Goal: Communication & Community: Share content

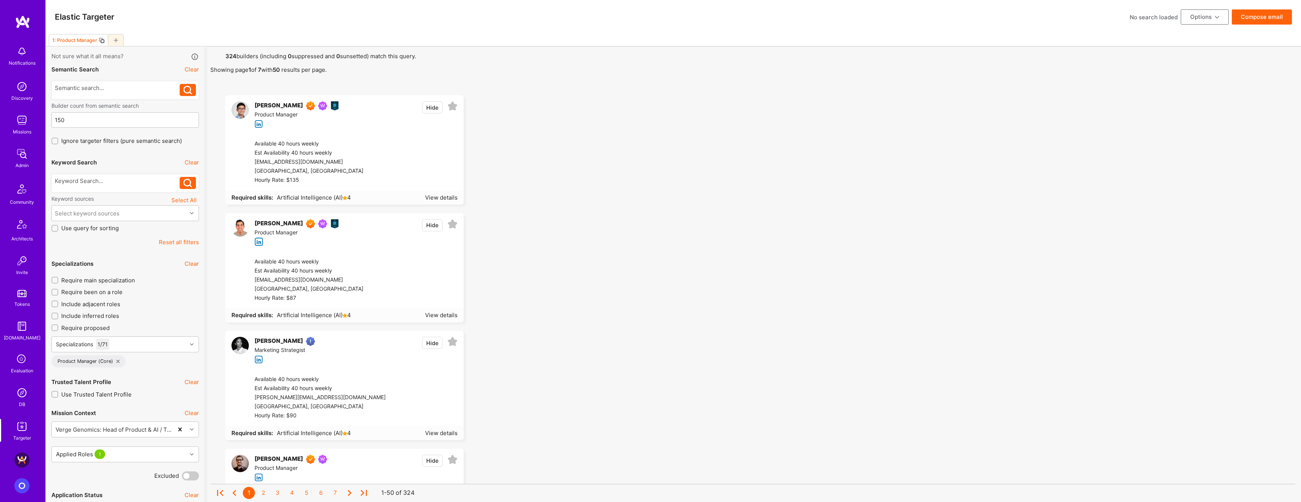
click at [1269, 18] on button "Compose email" at bounding box center [1262, 16] width 60 height 15
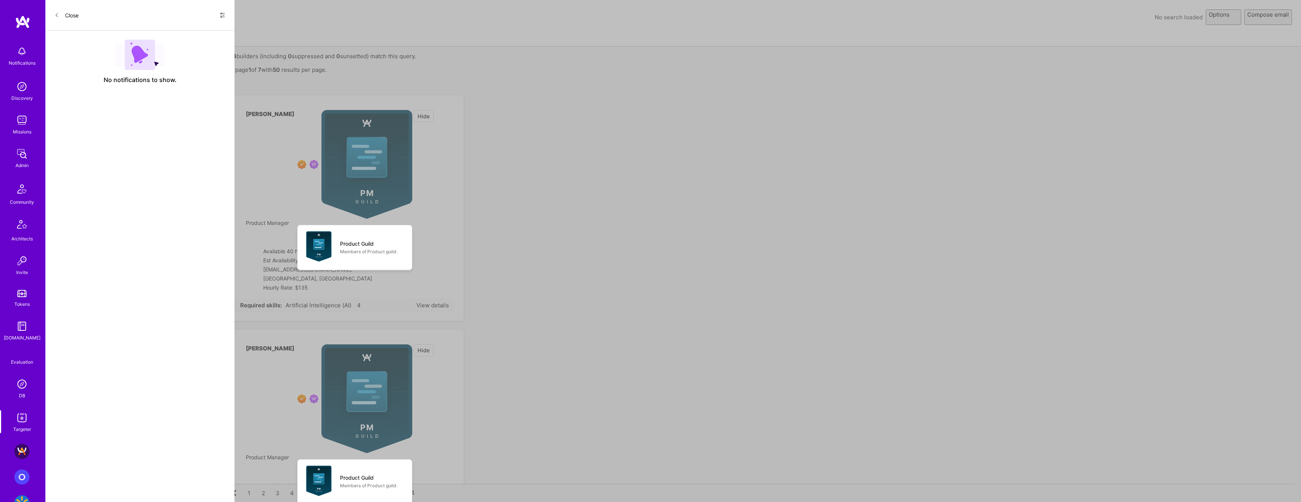
select select "rich-reachout"
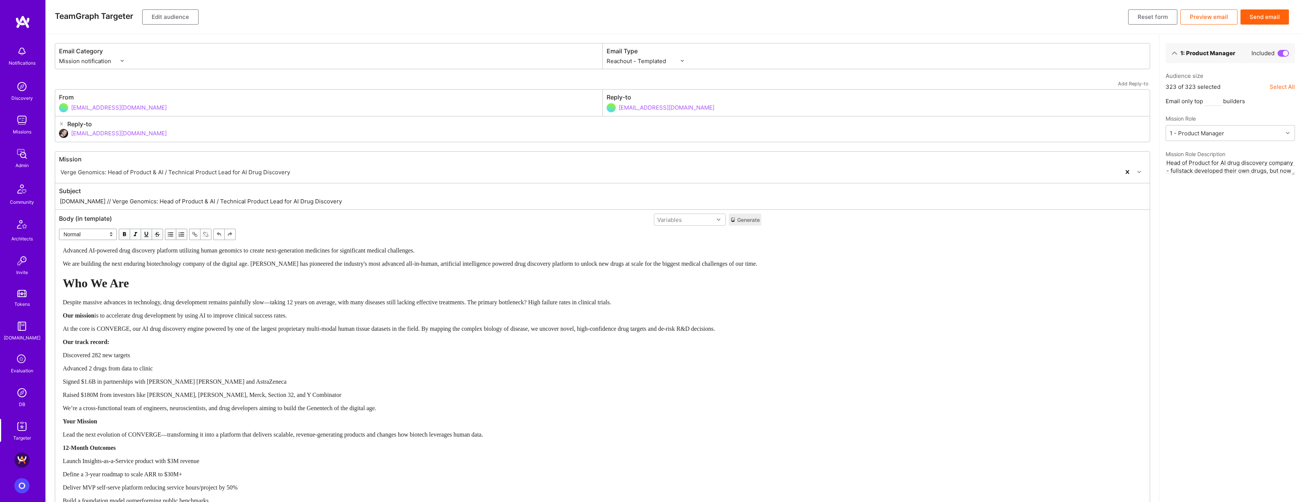
drag, startPoint x: 190, startPoint y: 200, endPoint x: 381, endPoint y: 215, distance: 191.6
type input "[DOMAIN_NAME] // Verge Genomics: Head of Product & AI"
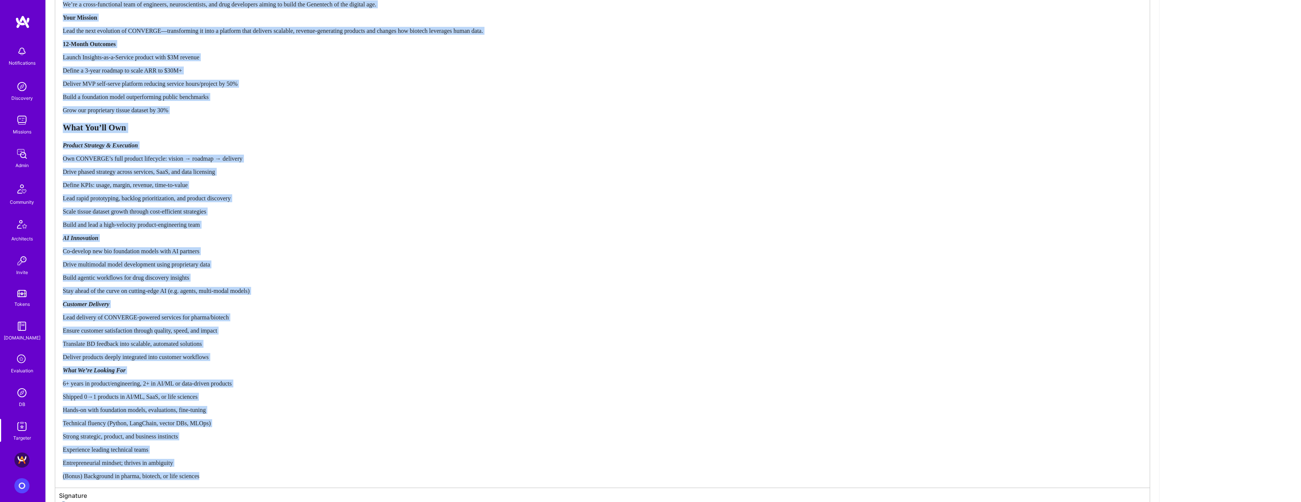
scroll to position [461, 0]
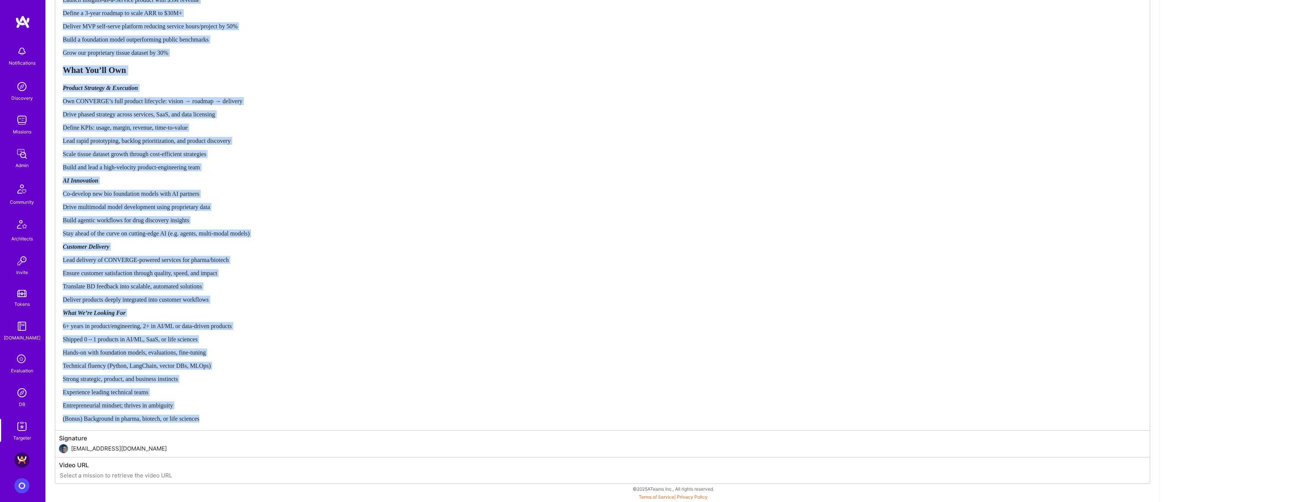
drag, startPoint x: 66, startPoint y: 283, endPoint x: 492, endPoint y: 499, distance: 478.4
click at [493, 502] on div "Email Category Mission notification Community & Product Email Type Custom - Tem…" at bounding box center [603, 38] width 1114 height 930
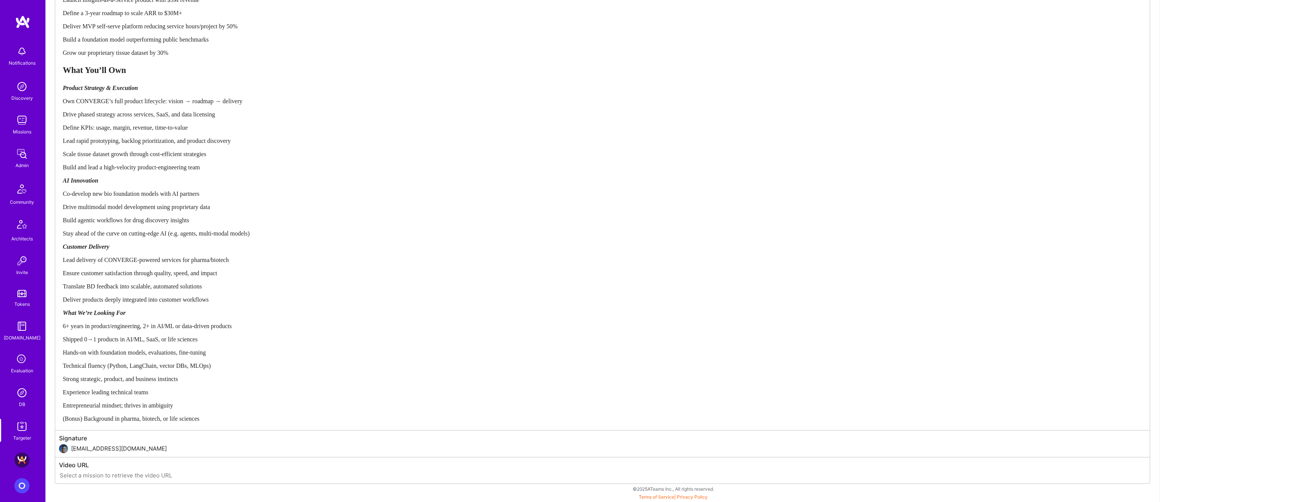
scroll to position [0, 0]
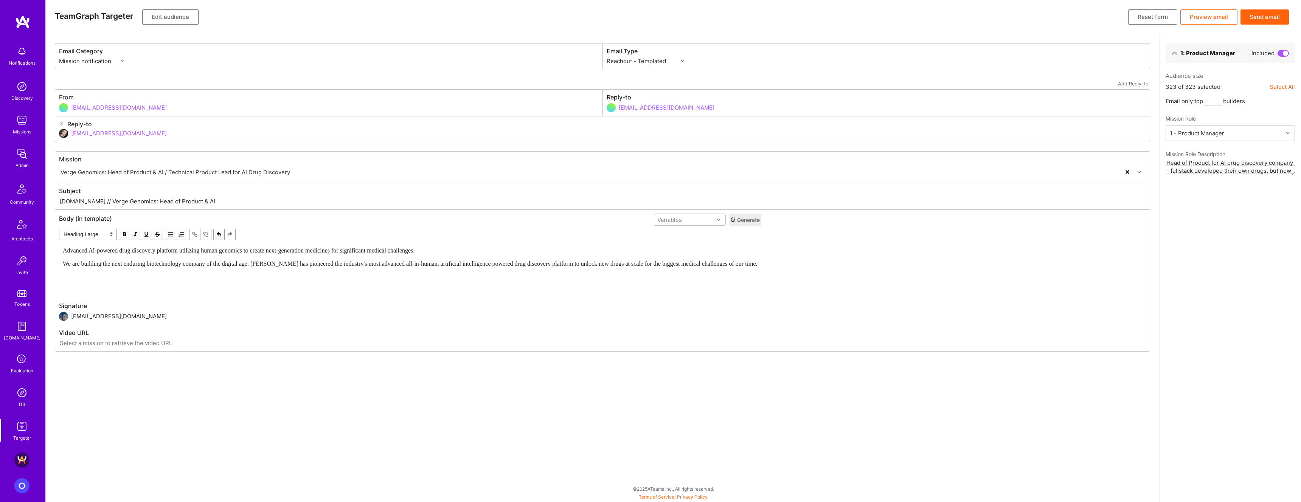
select select "unstyled"
click at [1209, 16] on button "Preview email" at bounding box center [1208, 16] width 57 height 15
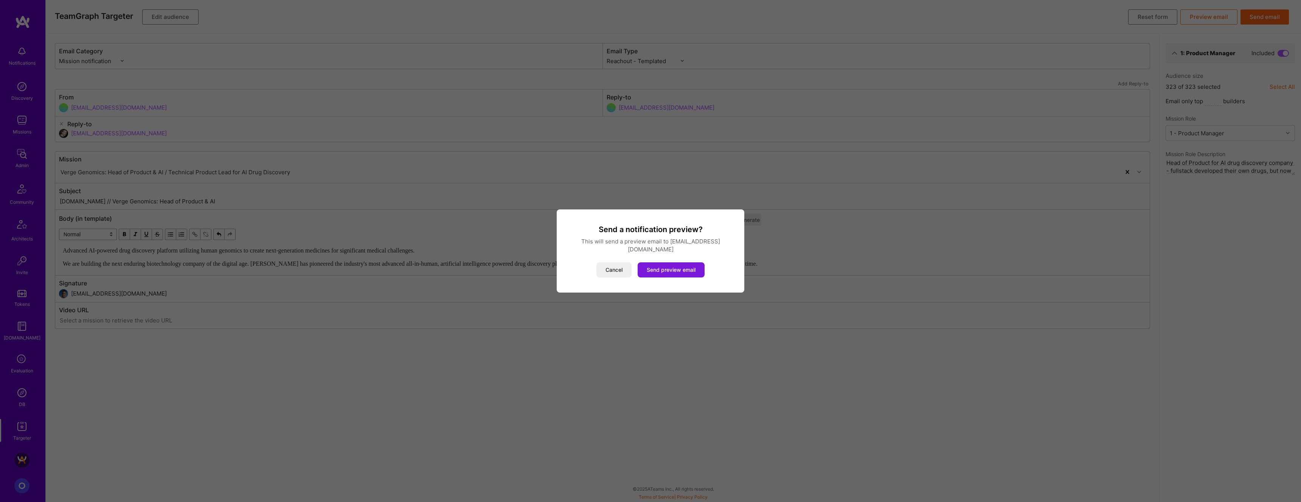
click at [686, 264] on button "Send preview email" at bounding box center [671, 269] width 67 height 15
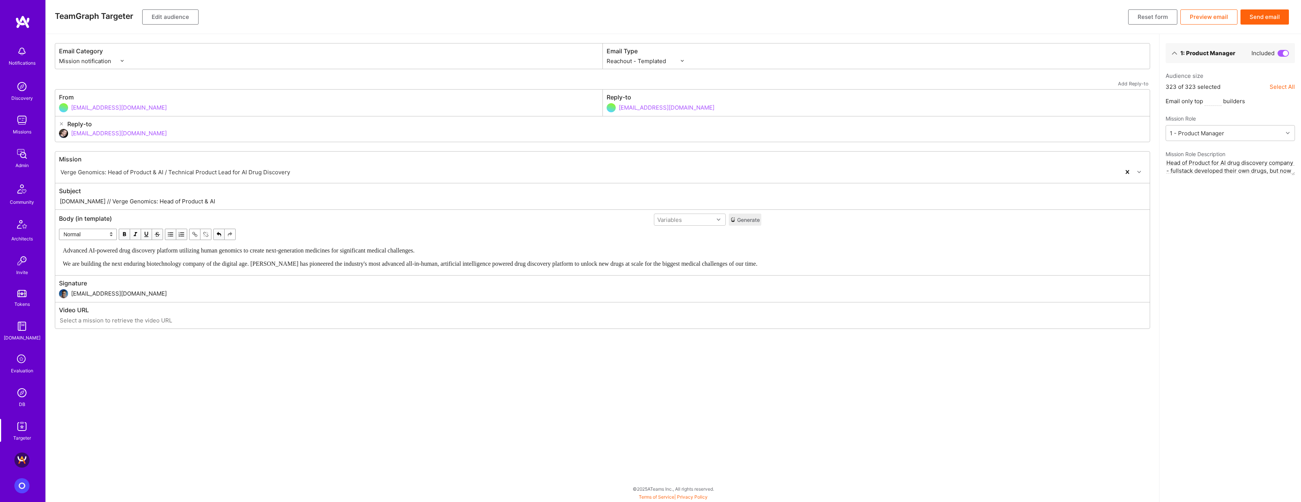
click at [1269, 19] on button "Send email" at bounding box center [1265, 16] width 48 height 15
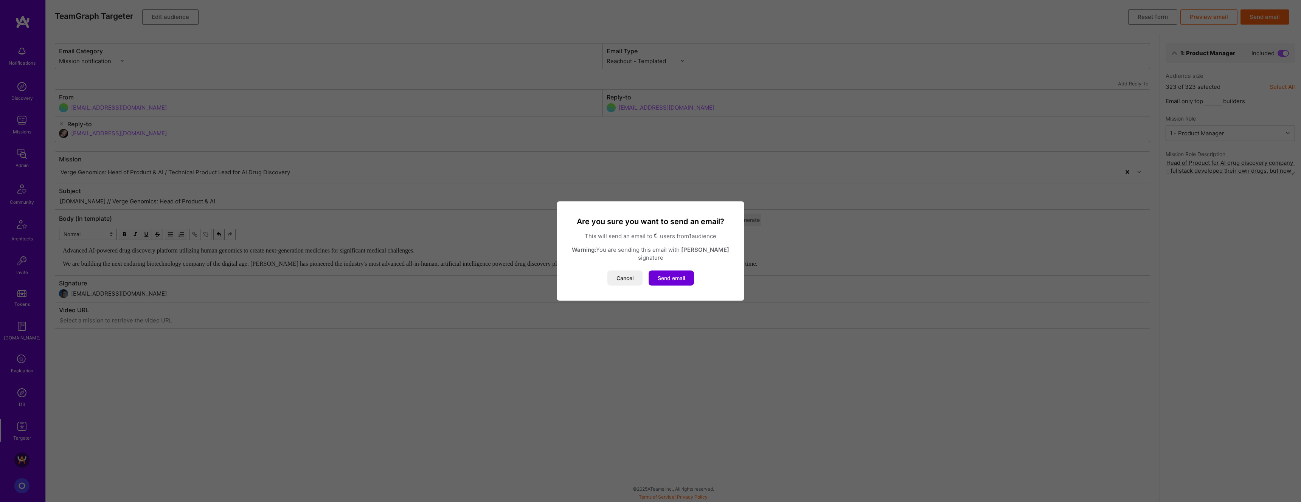
click at [631, 276] on button "Cancel" at bounding box center [624, 278] width 35 height 15
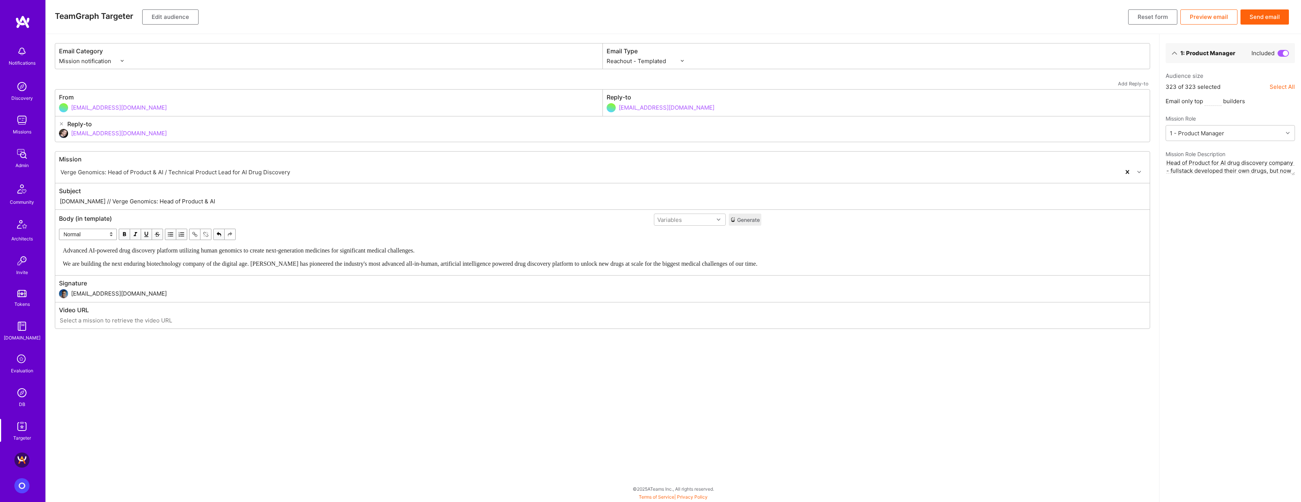
click at [121, 135] on input "[EMAIL_ADDRESS][DOMAIN_NAME]" at bounding box center [608, 133] width 1075 height 19
type input "d"
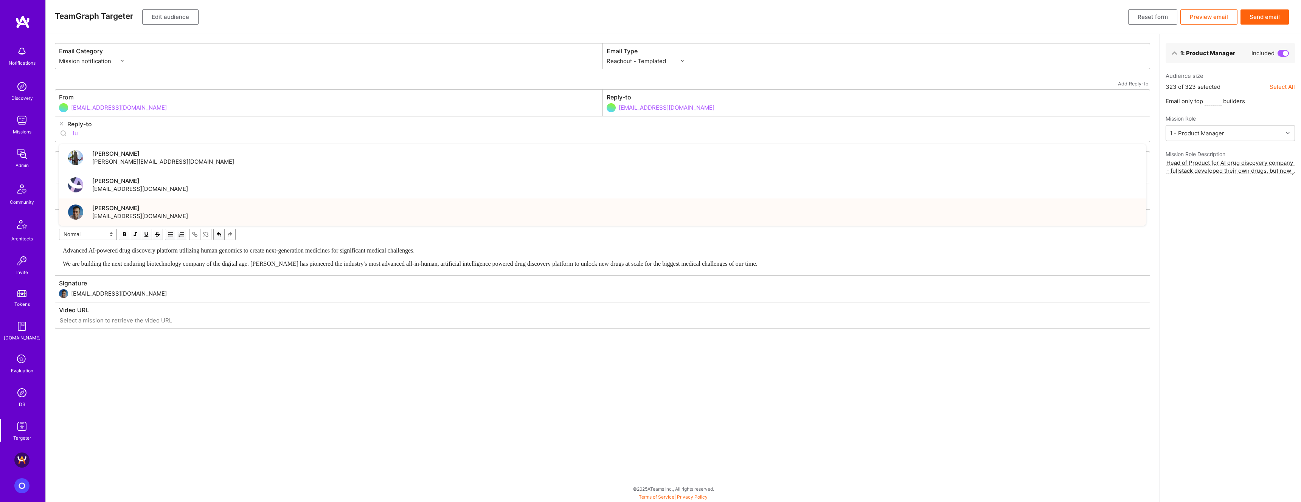
click at [152, 214] on div "[PERSON_NAME] [PERSON_NAME][EMAIL_ADDRESS][DOMAIN_NAME]" at bounding box center [602, 212] width 1087 height 27
type input "[EMAIL_ADDRESS][DOMAIN_NAME]"
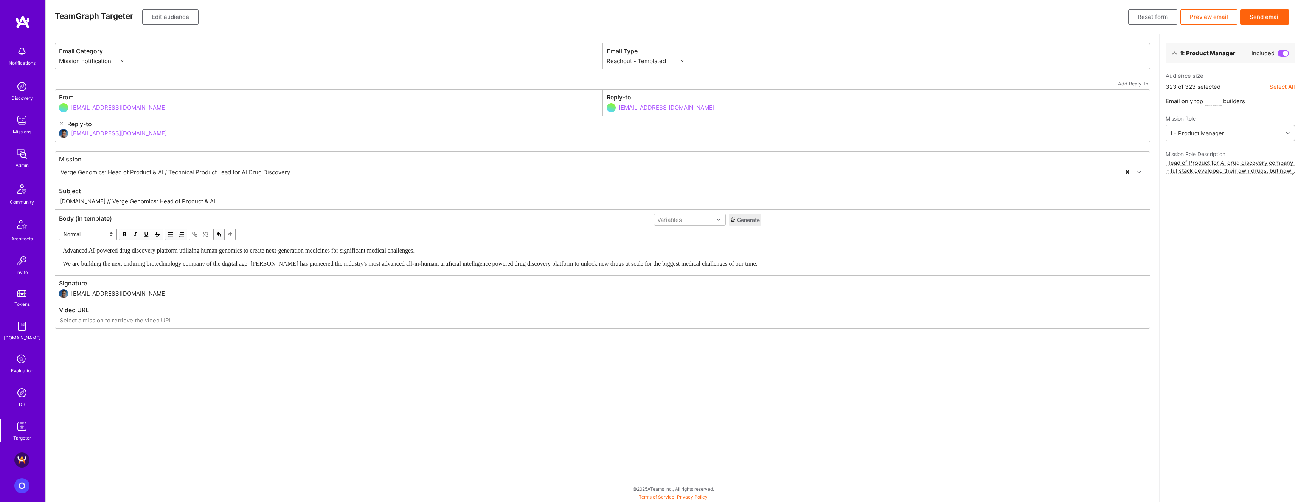
click at [482, 258] on div "Advanced AI-powered drug discovery platform utilizing human genomics to create …" at bounding box center [410, 257] width 695 height 21
click at [492, 251] on div "Advanced AI-powered drug discovery platform utilizing human genomics to create …" at bounding box center [410, 251] width 695 height 8
click at [1273, 17] on button "Send email" at bounding box center [1265, 16] width 48 height 15
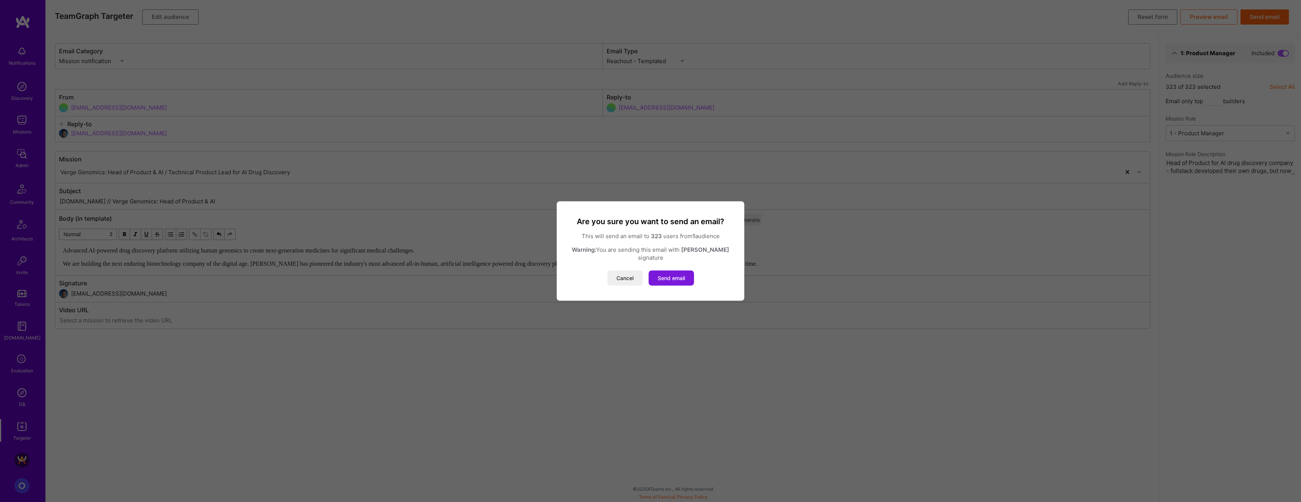
click at [676, 275] on button "Send email" at bounding box center [671, 278] width 45 height 15
